Goal: Transaction & Acquisition: Purchase product/service

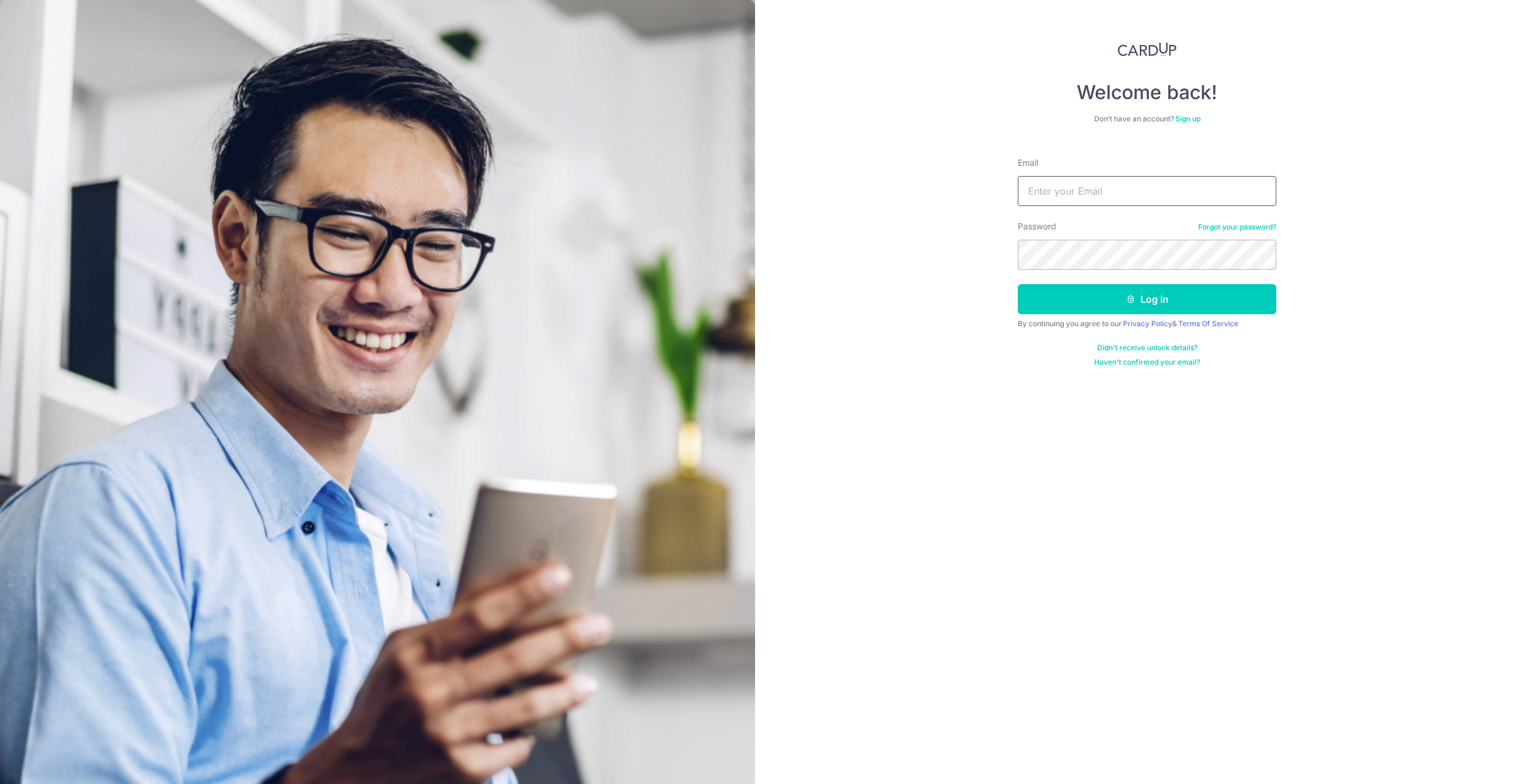
click at [1225, 183] on input "Email" at bounding box center [1147, 191] width 258 height 30
type input "[EMAIL_ADDRESS][DOMAIN_NAME]"
click at [1017, 284] on button "Log in" at bounding box center [1147, 299] width 258 height 30
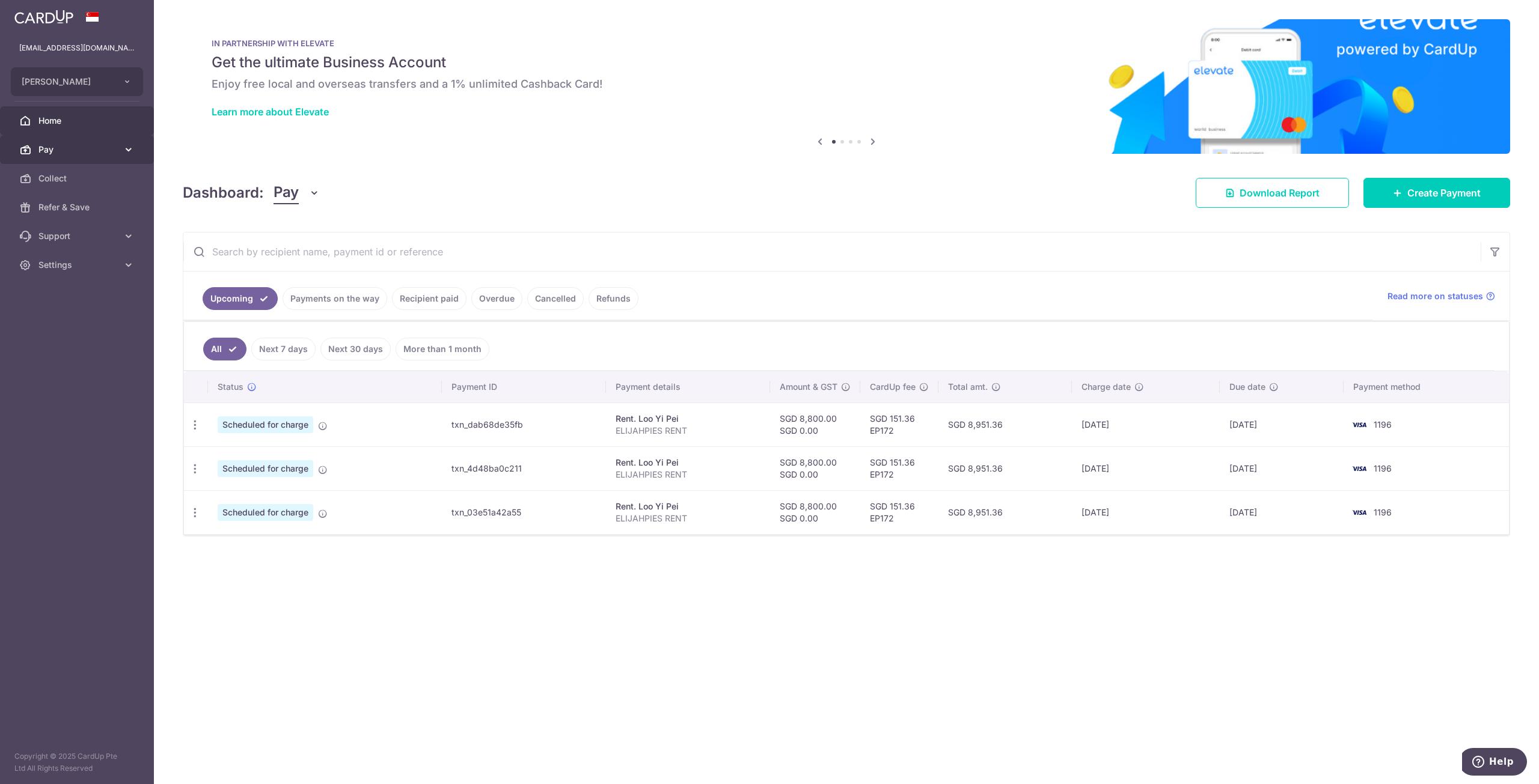
click at [81, 147] on span "Pay" at bounding box center [78, 150] width 79 height 12
click at [79, 185] on link "Payments" at bounding box center [77, 178] width 154 height 29
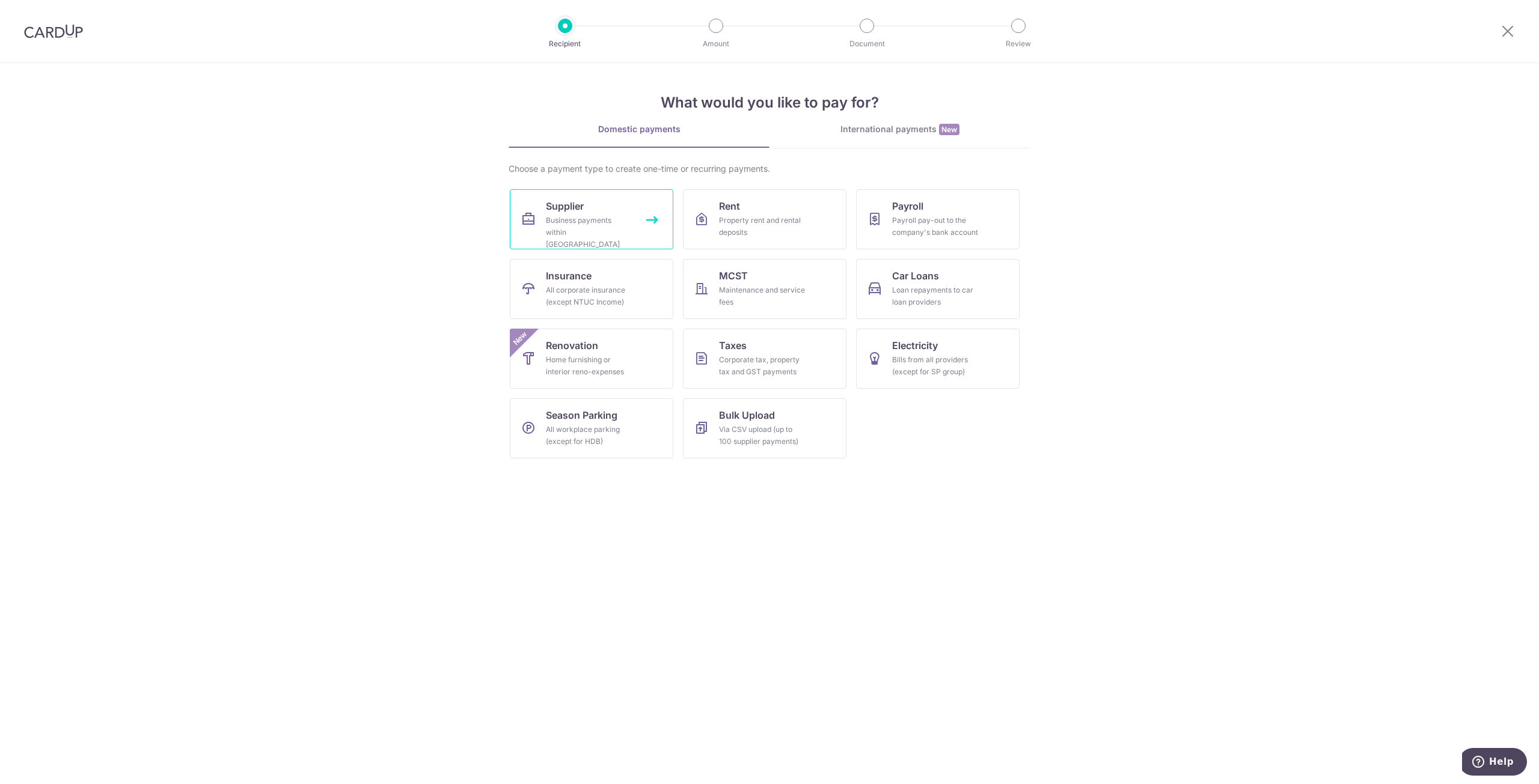
click at [607, 240] on link "Supplier Business payments within Singapore" at bounding box center [591, 219] width 163 height 60
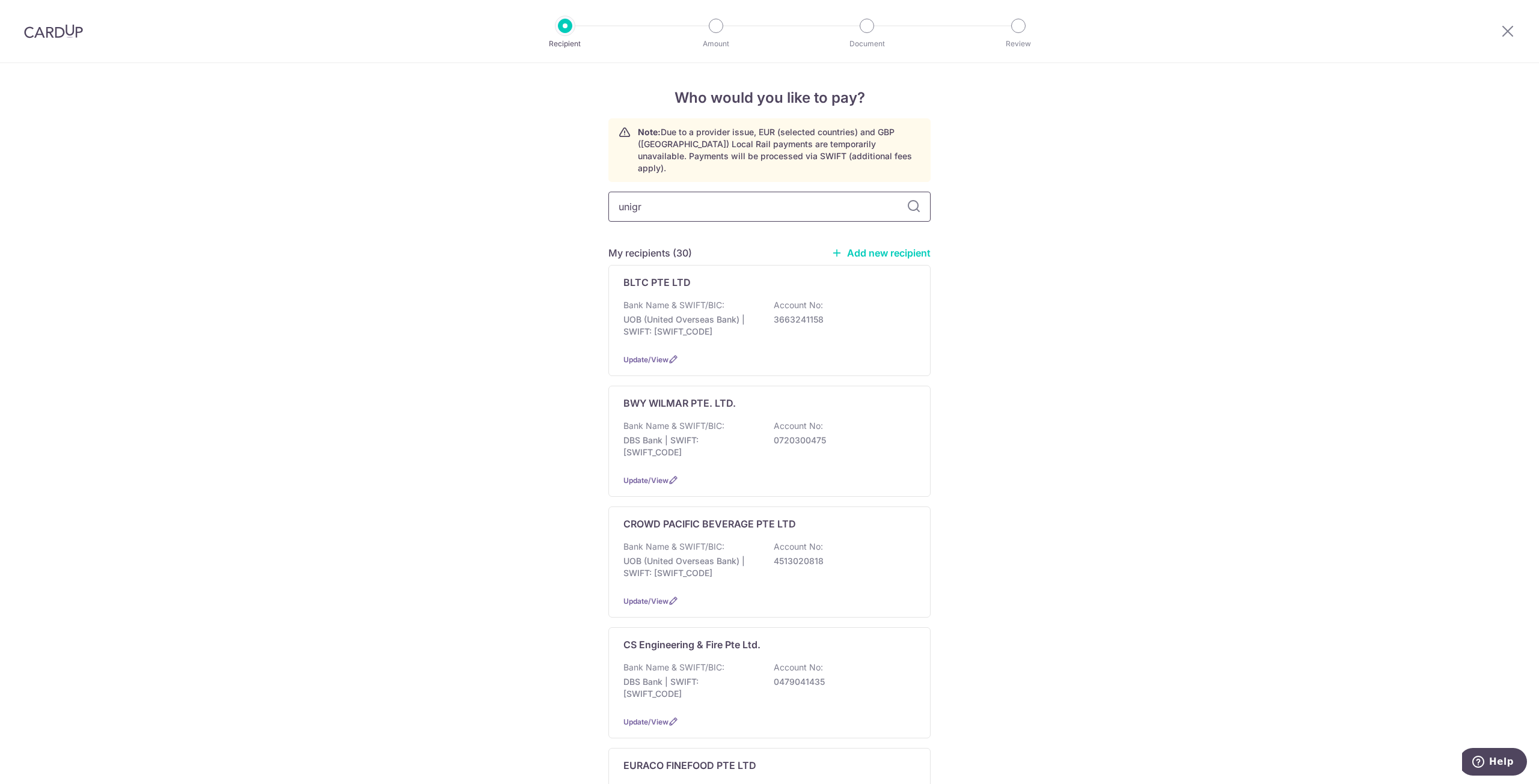
type input "unigra"
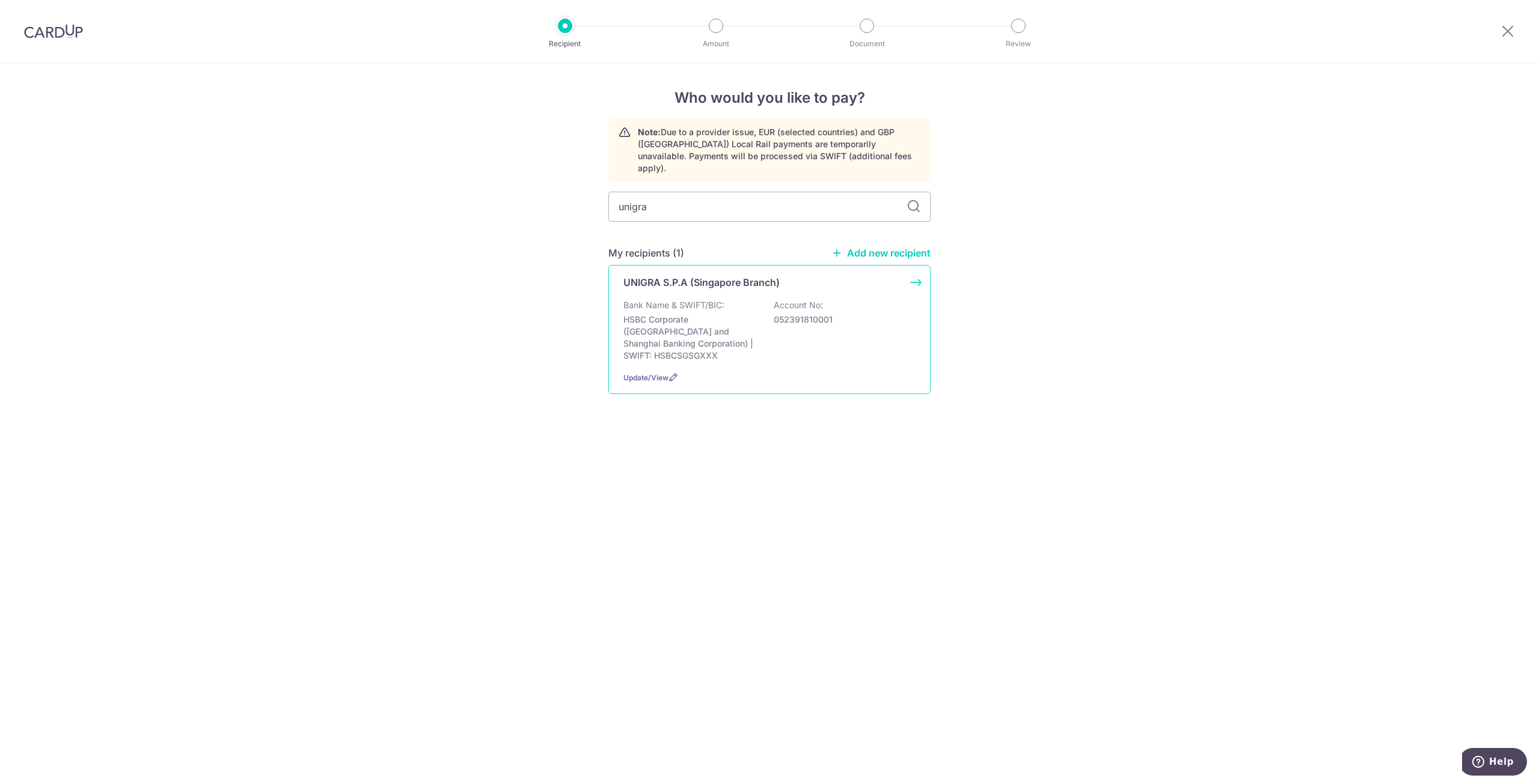
click at [722, 276] on p "UNIGRA S.P.A (Singapore Branch)" at bounding box center [702, 282] width 157 height 15
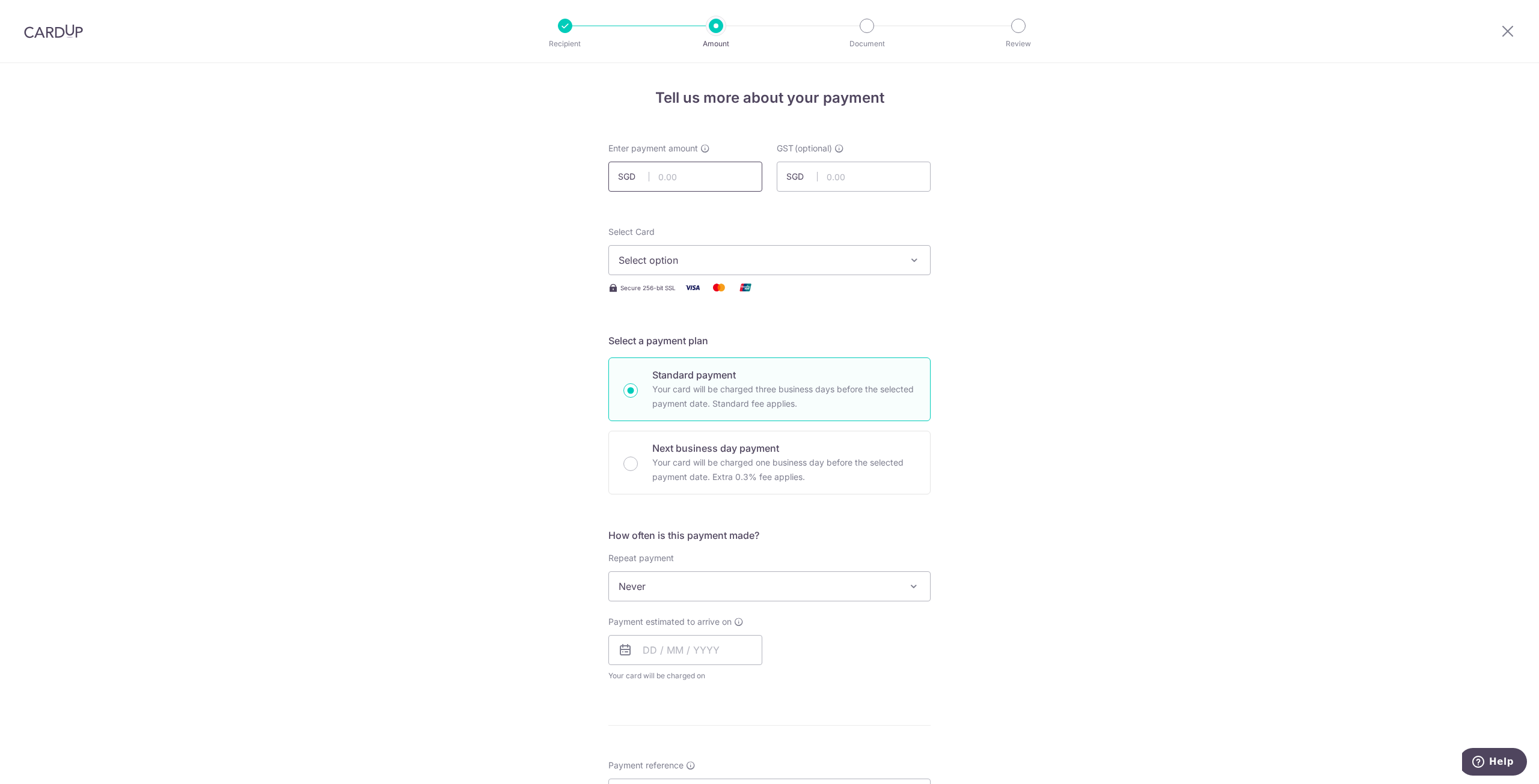
click at [686, 179] on input "text" at bounding box center [685, 177] width 154 height 30
type input "420.00"
type input "37.80"
click at [735, 264] on span "Select option" at bounding box center [758, 260] width 280 height 15
click at [685, 339] on span "**** 1196" at bounding box center [669, 346] width 43 height 15
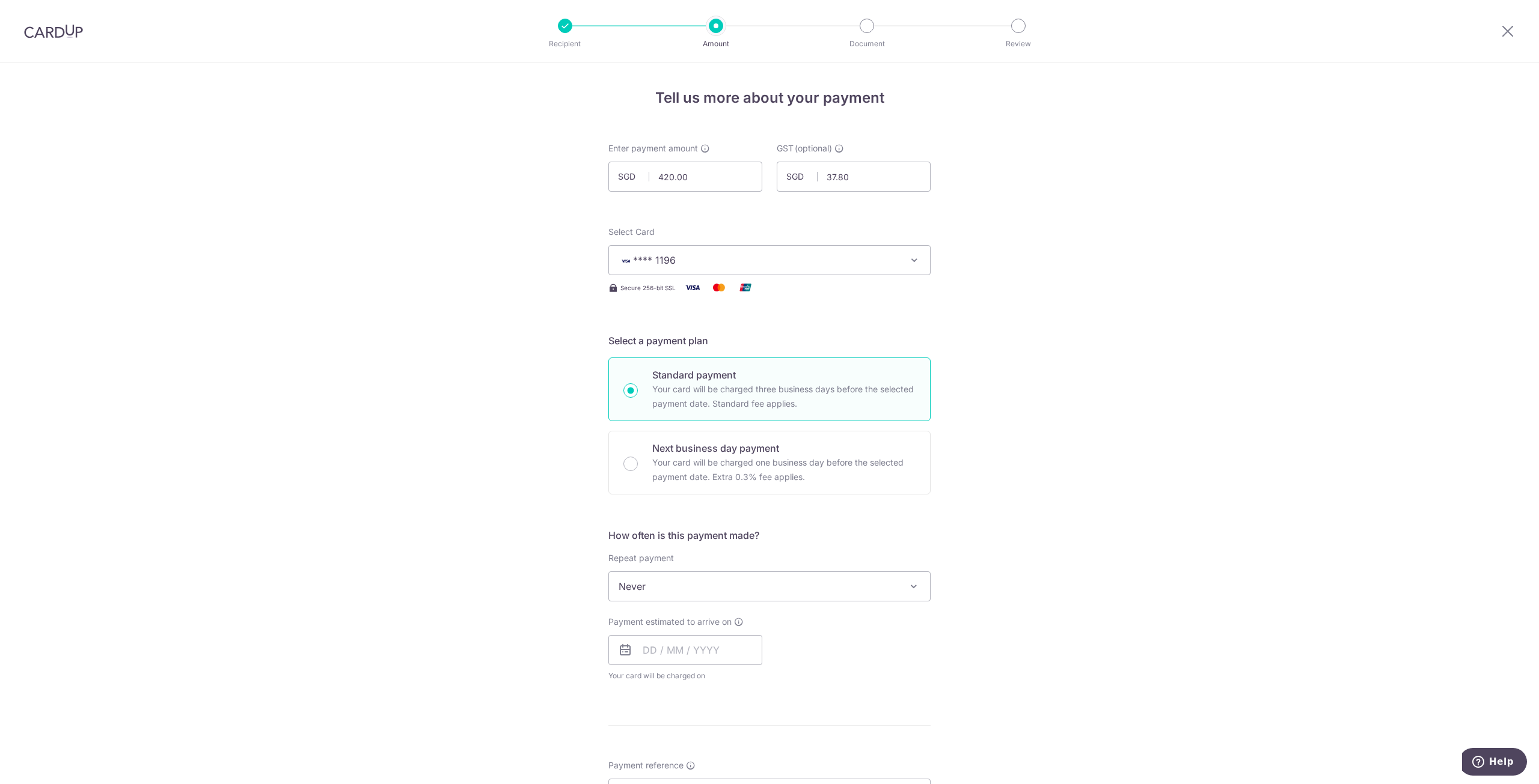
scroll to position [360, 0]
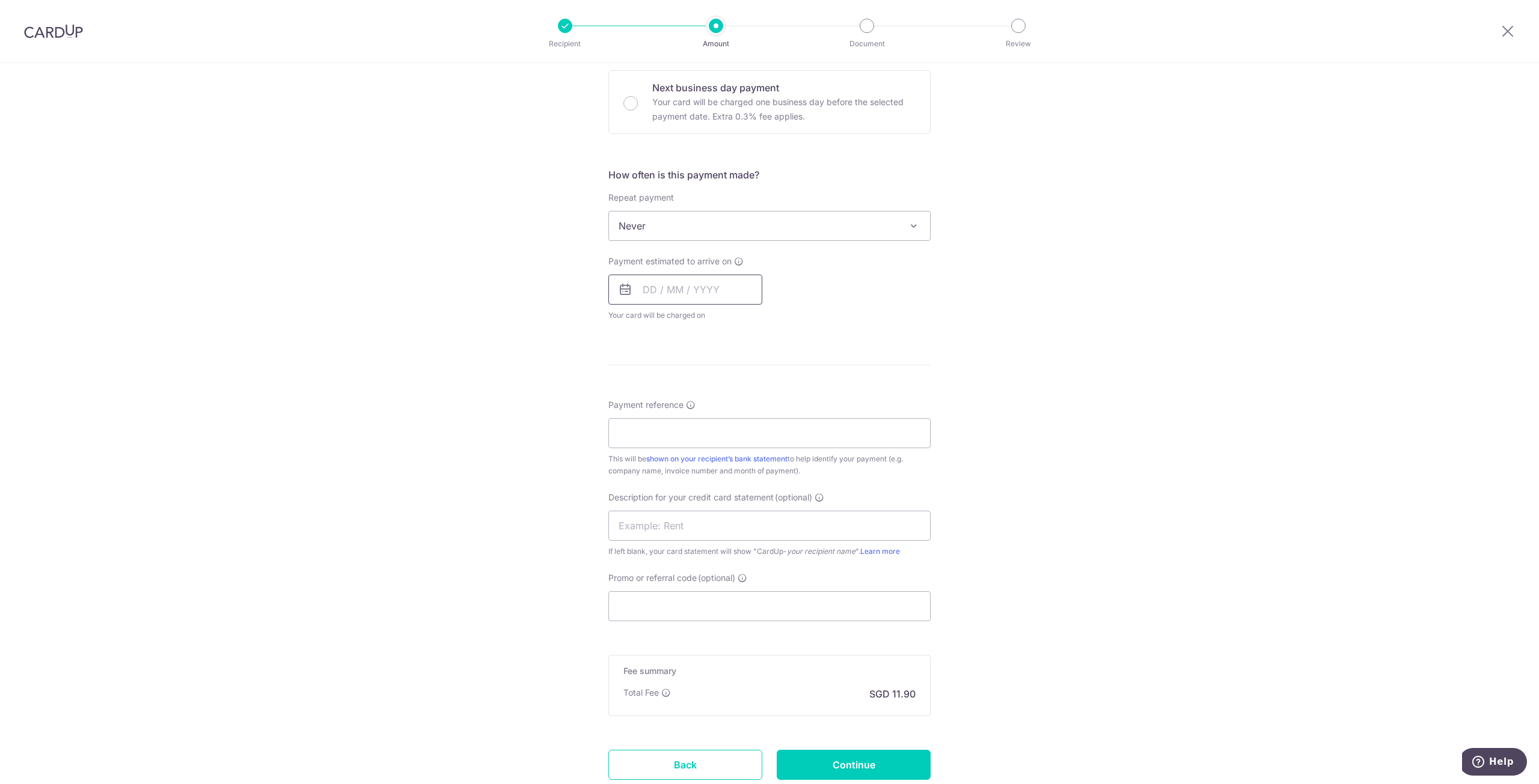
click at [714, 290] on input "text" at bounding box center [685, 289] width 154 height 30
click at [685, 435] on td "21" at bounding box center [681, 447] width 24 height 24
type input "[DATE]"
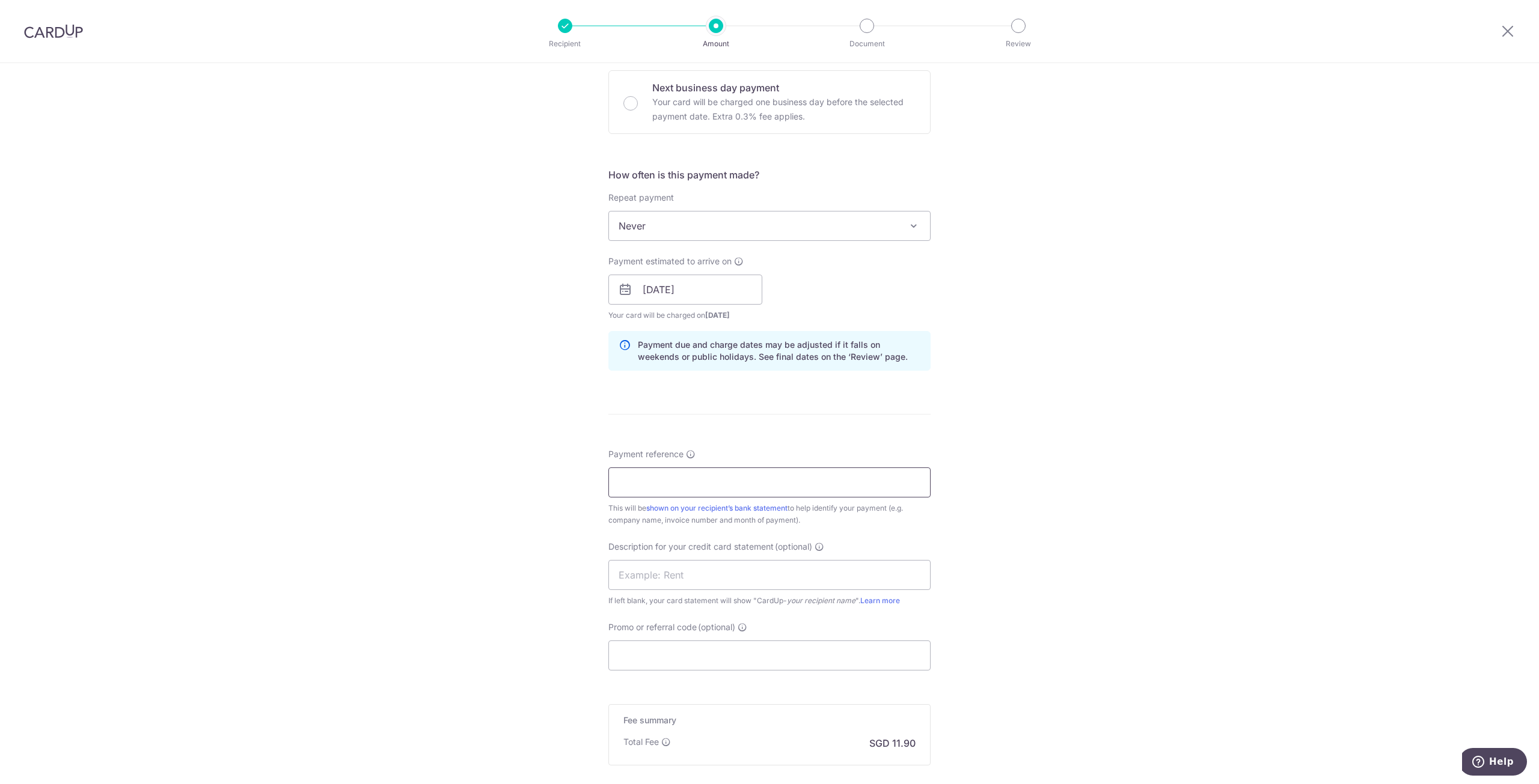
click at [715, 479] on input "Payment reference" at bounding box center [770, 482] width 322 height 30
paste input "1742513124"
type input "ELIJAHPIES 1742513124"
click at [719, 573] on input "text" at bounding box center [770, 575] width 322 height 30
paste input "174251312"
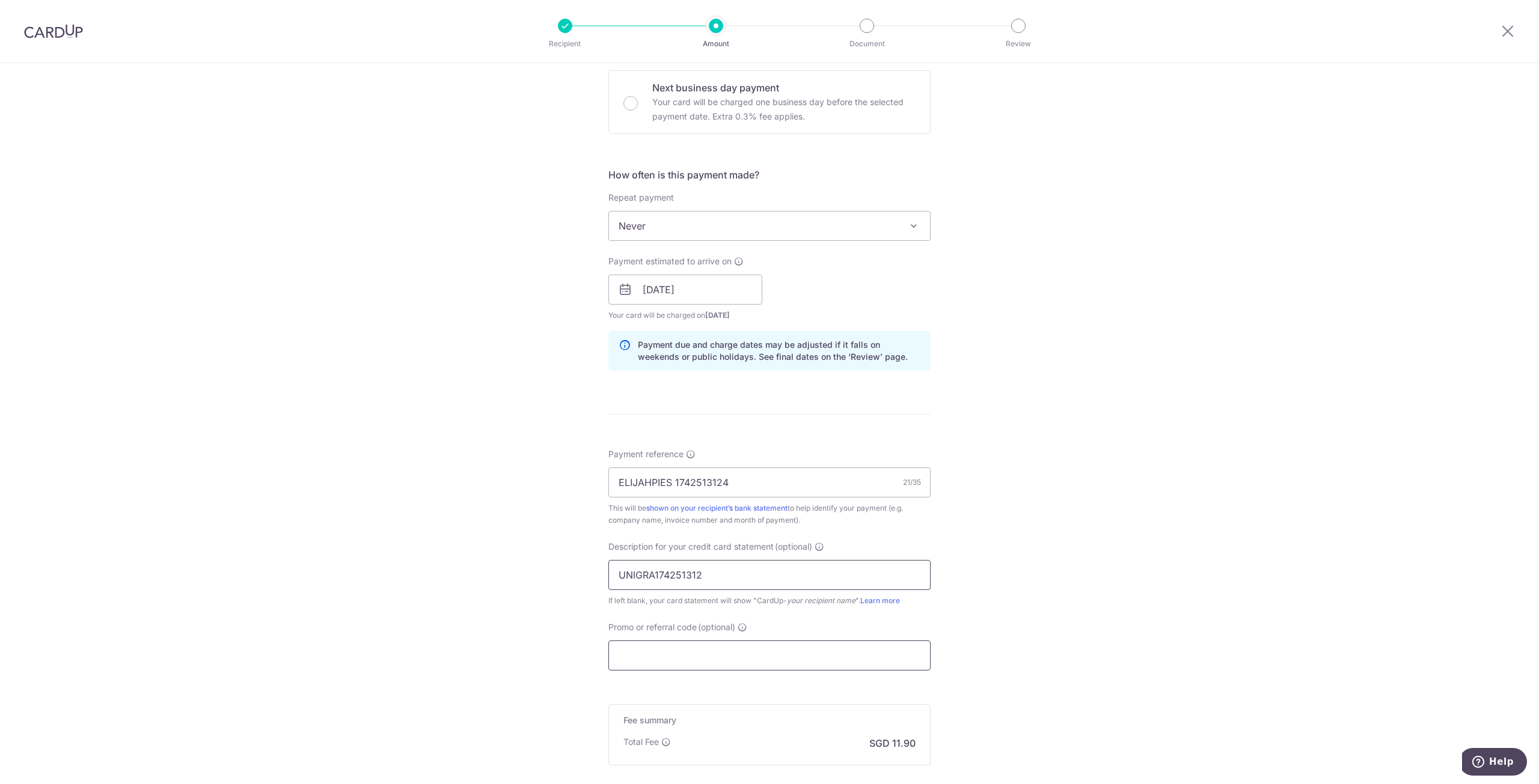
type input "UNIGRA174251312"
click at [709, 642] on input "Promo or referral code (optional)" at bounding box center [770, 655] width 322 height 30
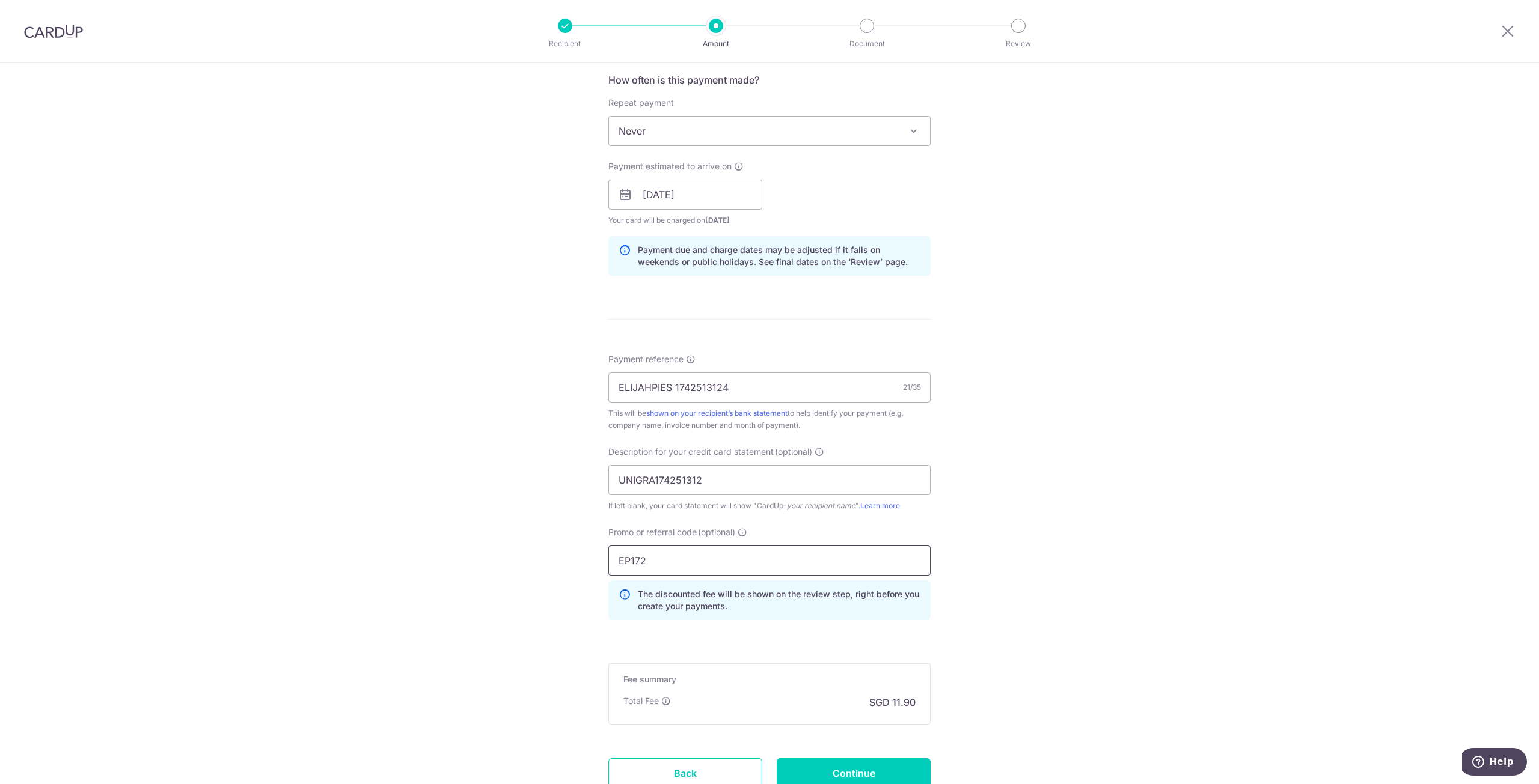
scroll to position [546, 0]
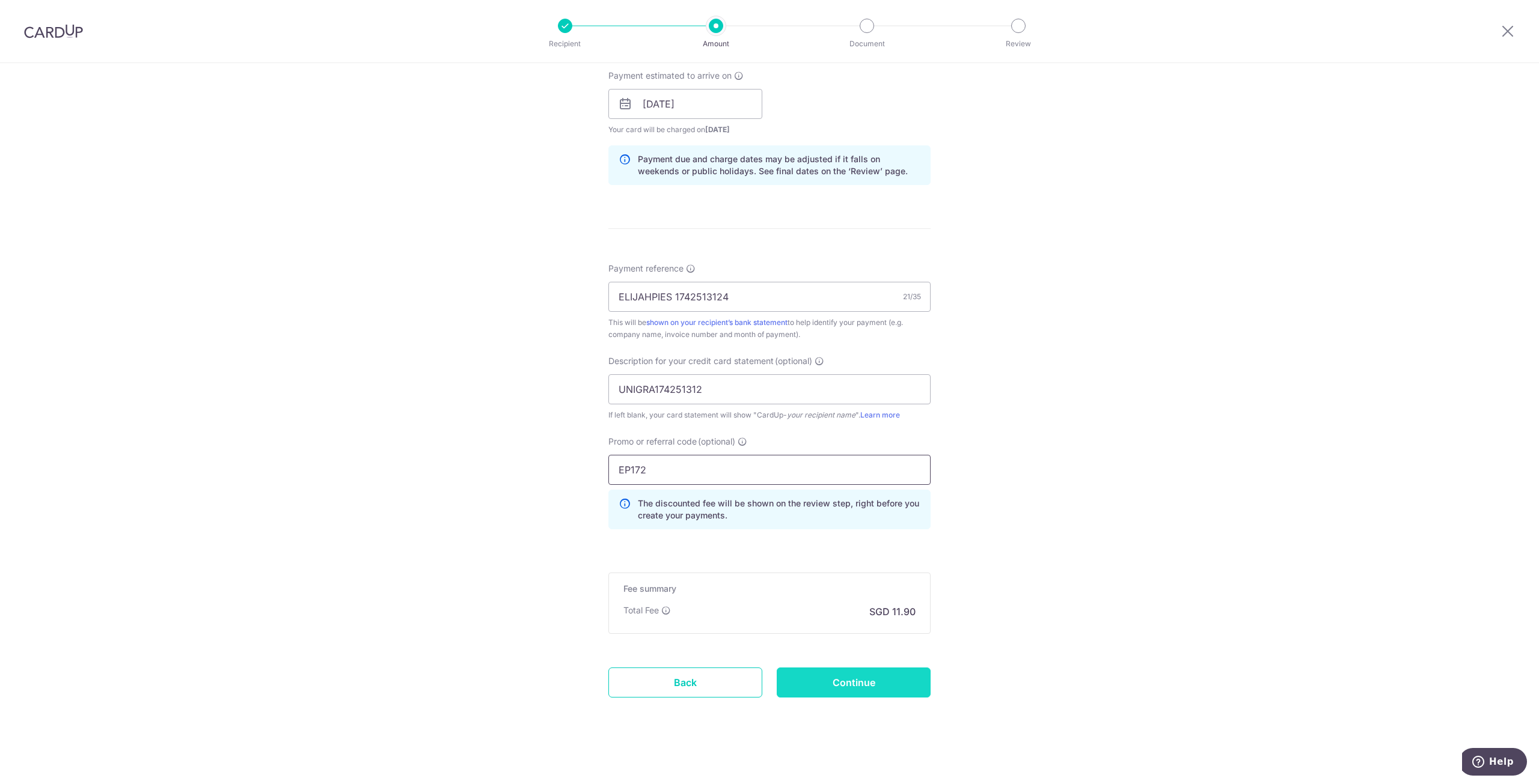
type input "EP172"
click at [849, 688] on input "Continue" at bounding box center [853, 682] width 154 height 30
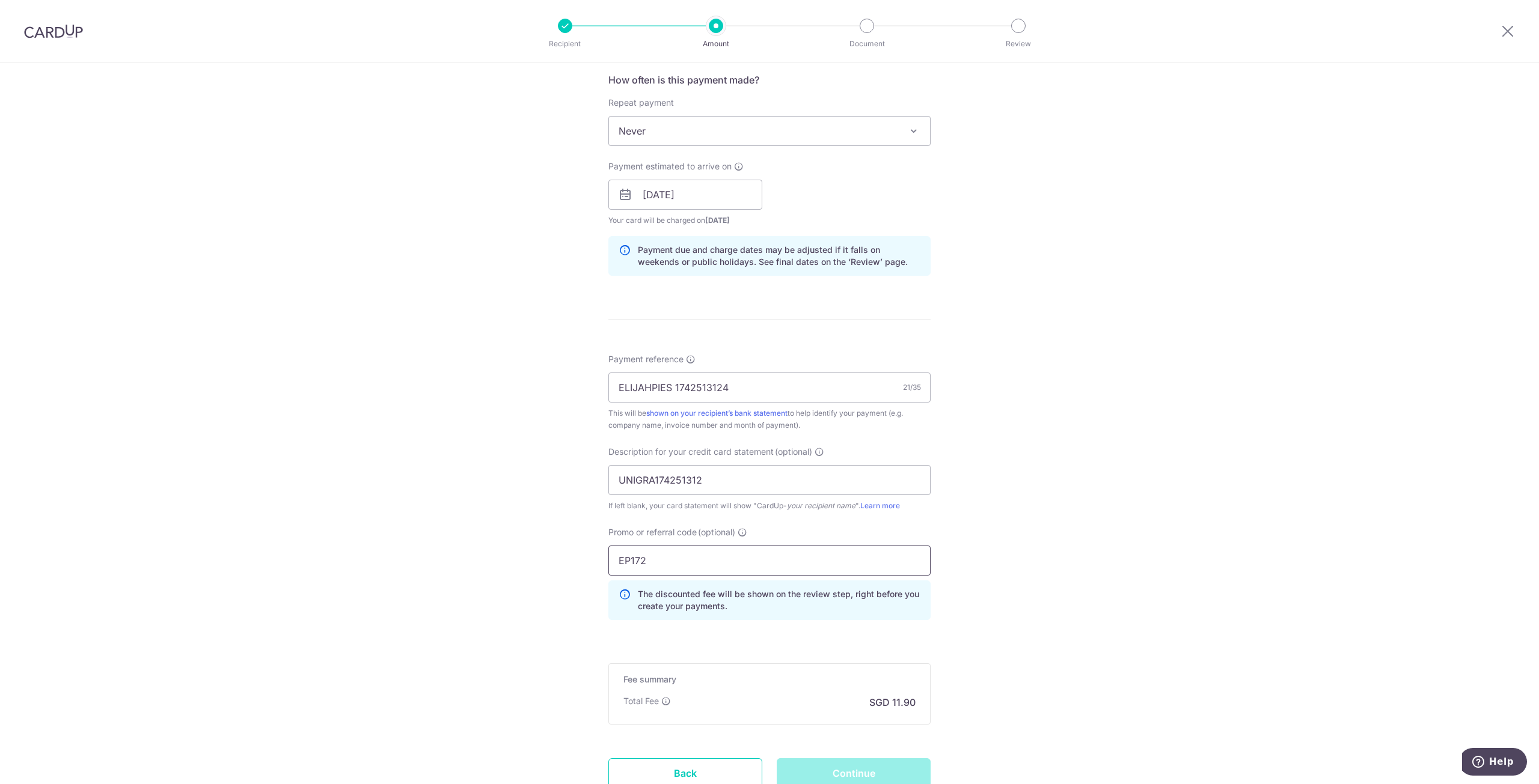
scroll to position [186, 0]
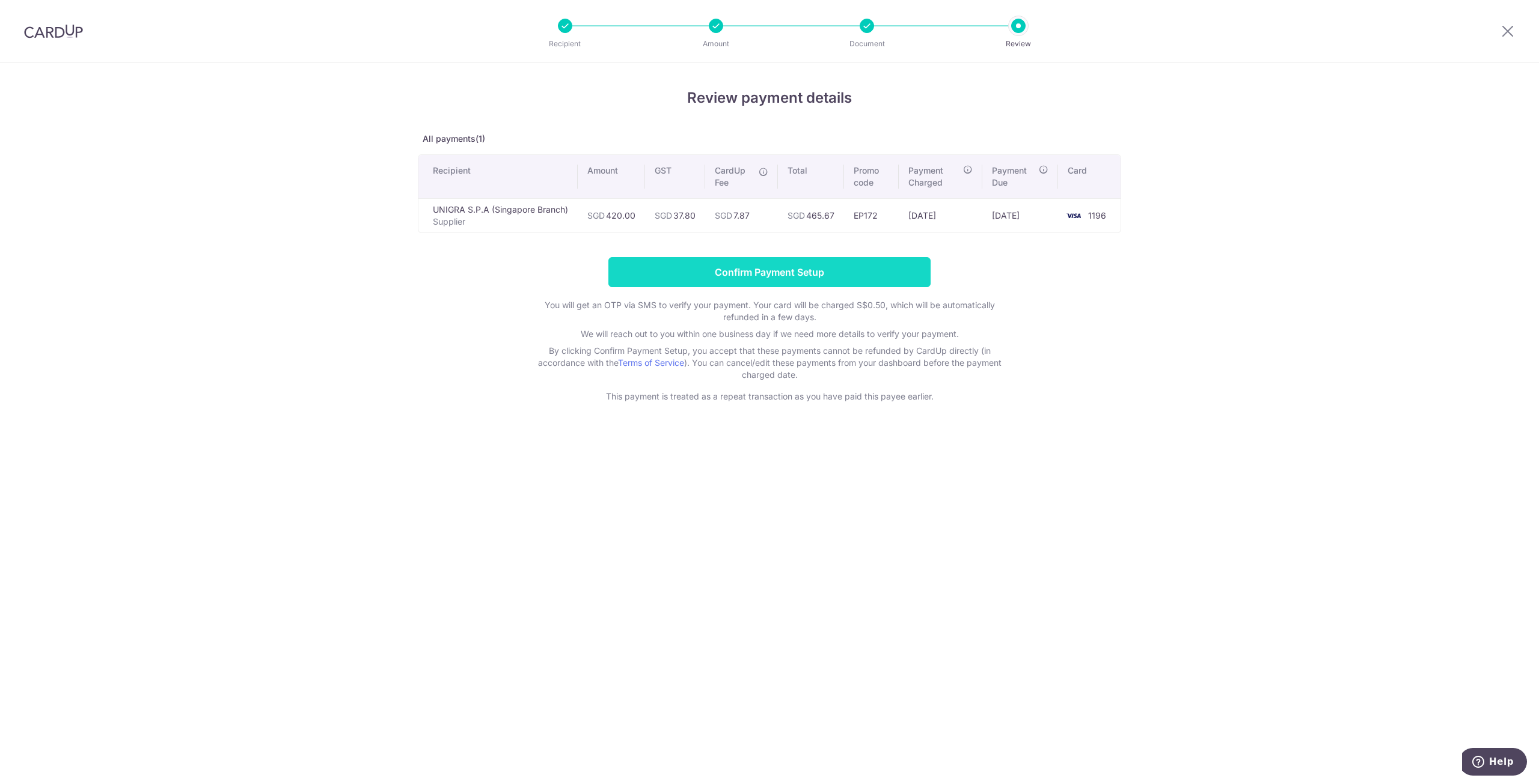
click at [691, 278] on input "Confirm Payment Setup" at bounding box center [770, 272] width 322 height 30
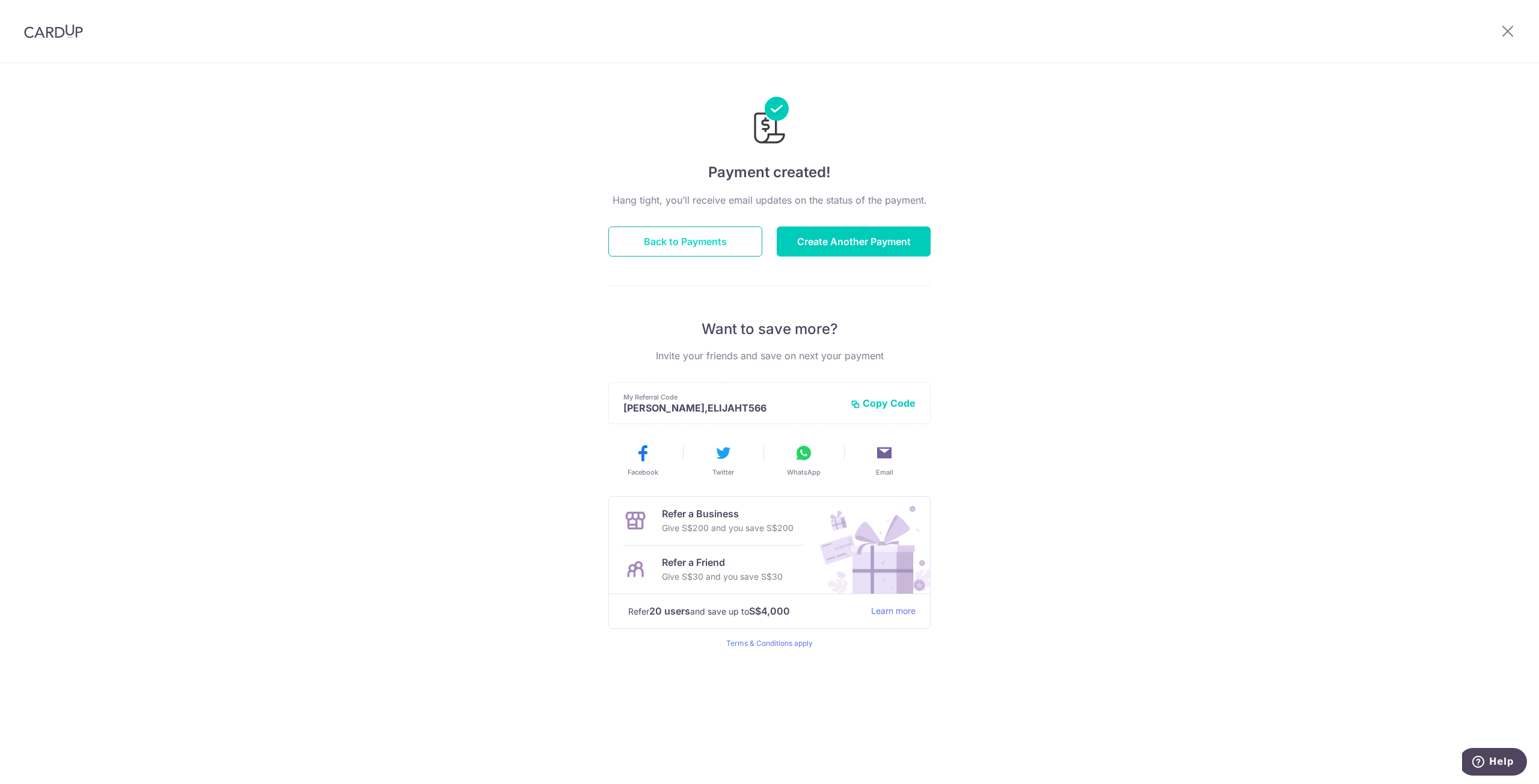
click at [691, 237] on button "Back to Payments" at bounding box center [685, 241] width 154 height 30
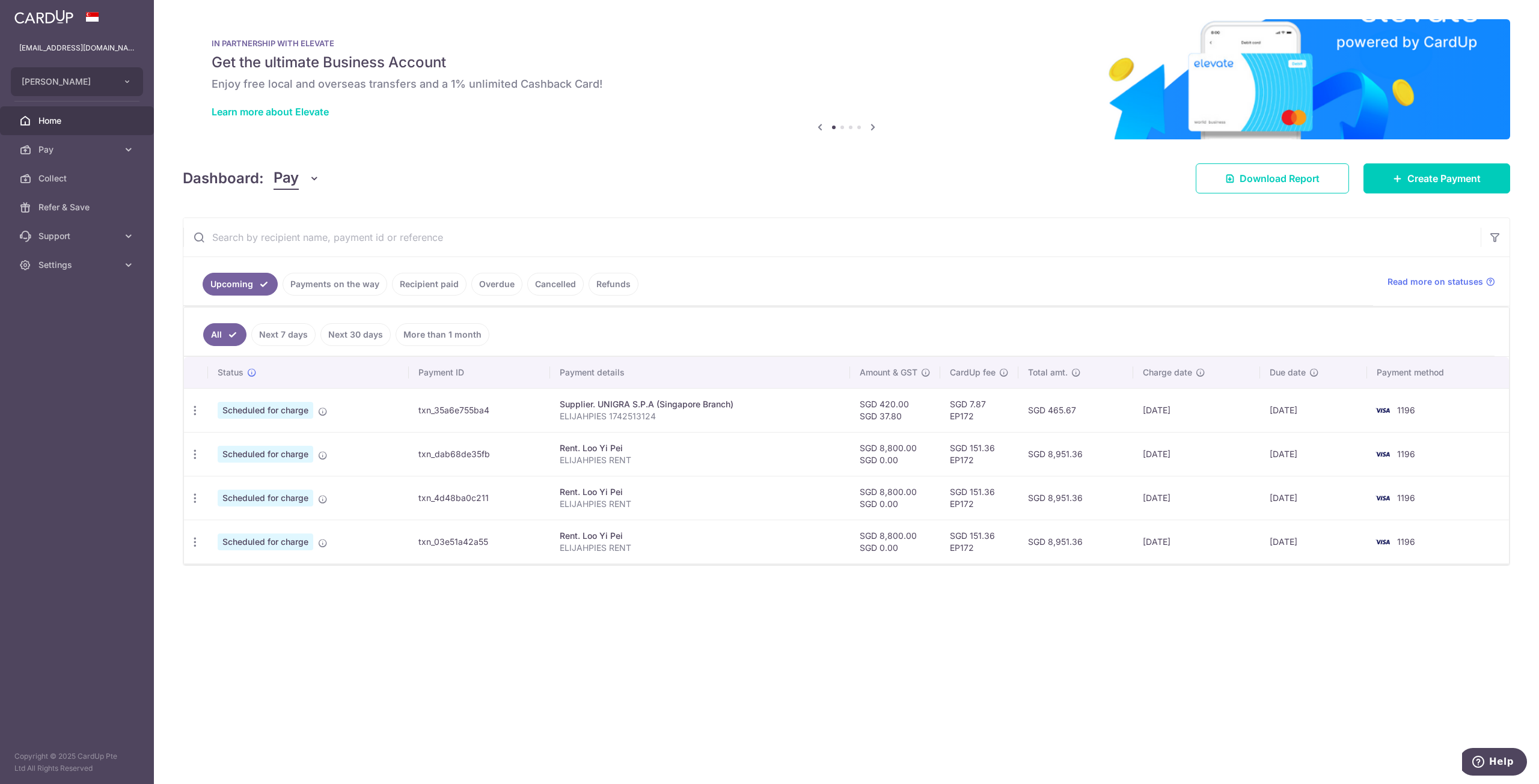
click at [243, 4] on div "× Pause Schedule Pause all future payments in this series Pause just this one p…" at bounding box center [846, 392] width 1385 height 784
